Goal: Information Seeking & Learning: Learn about a topic

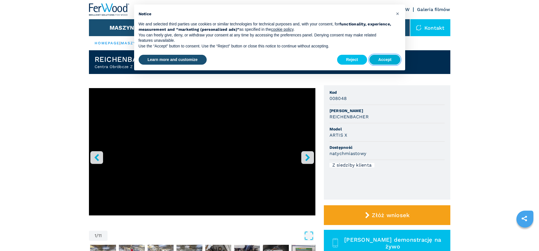
click at [380, 62] on button "Accept" at bounding box center [384, 60] width 31 height 10
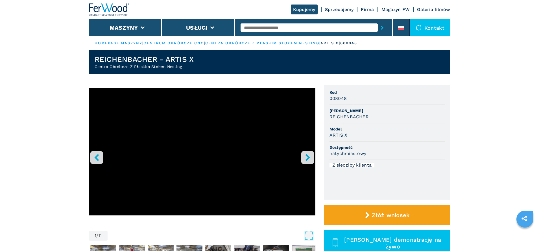
click at [309, 158] on icon "right-button" at bounding box center [307, 157] width 5 height 7
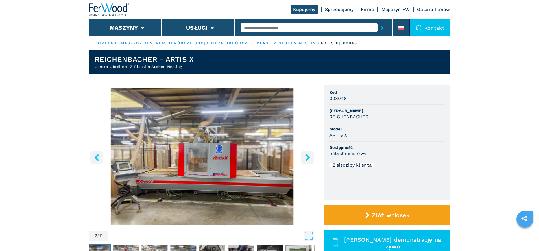
click at [309, 158] on icon "right-button" at bounding box center [307, 157] width 5 height 7
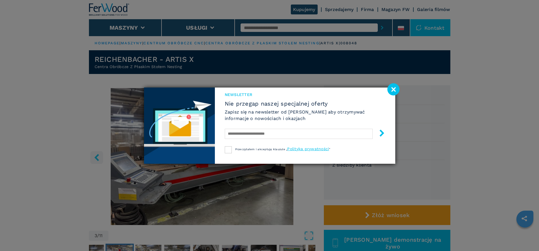
click at [394, 88] on image at bounding box center [393, 89] width 12 height 12
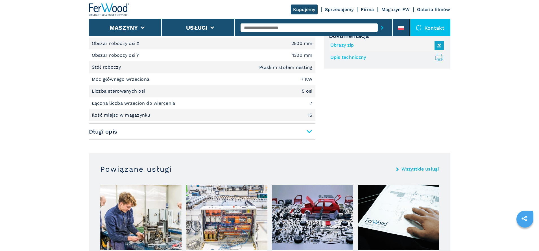
scroll to position [226, 0]
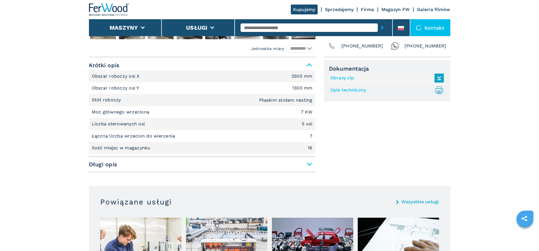
click at [258, 165] on span "Długi opis" at bounding box center [202, 164] width 226 height 10
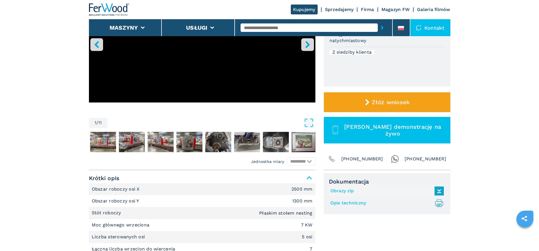
scroll to position [0, 0]
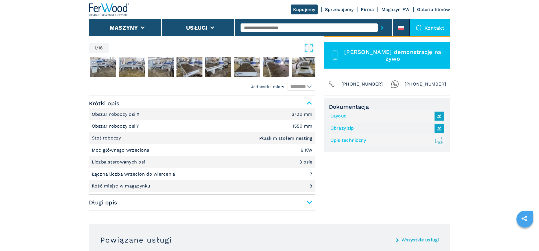
scroll to position [198, 0]
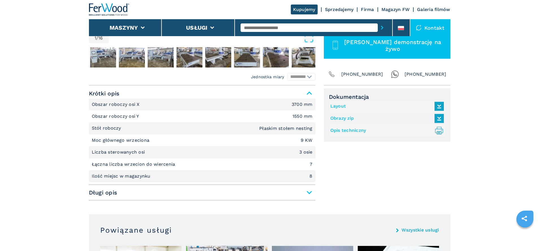
click at [111, 192] on span "Długi opis" at bounding box center [202, 192] width 226 height 10
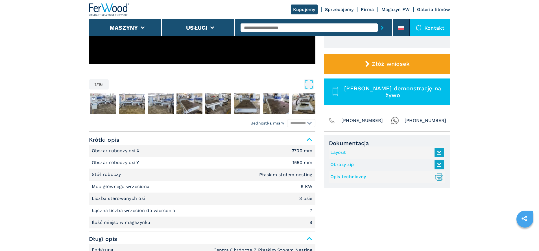
scroll to position [28, 0]
